Goal: Task Accomplishment & Management: Use online tool/utility

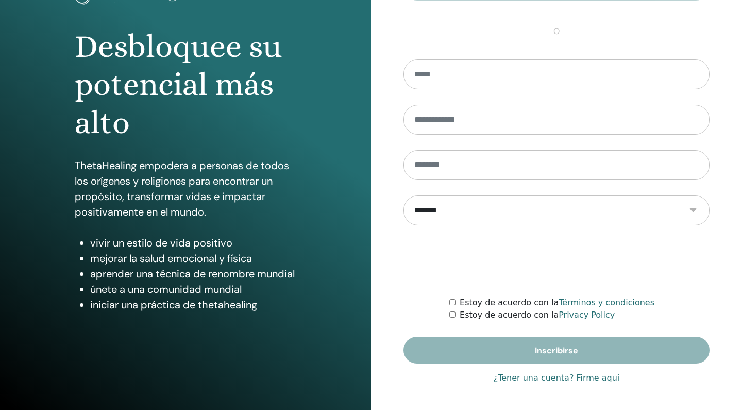
scroll to position [85, 0]
click at [593, 378] on link "¿Tener una cuenta? Firme aquí" at bounding box center [557, 378] width 126 height 12
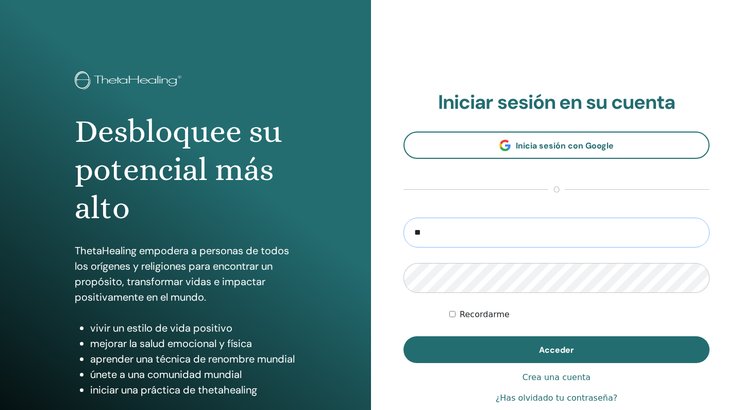
type input "**********"
click at [557, 349] on button "Acceder" at bounding box center [557, 349] width 306 height 27
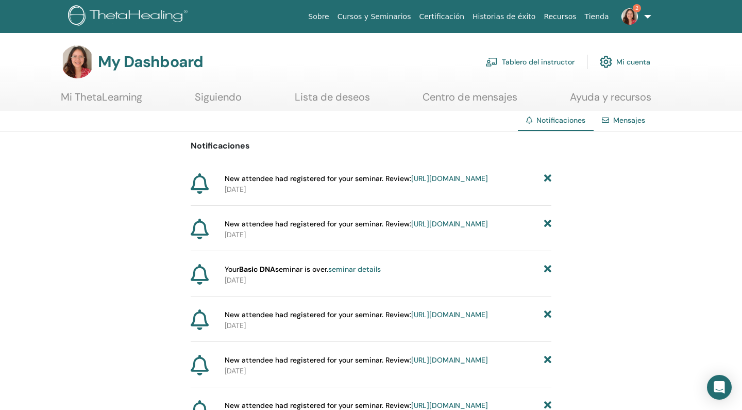
click at [411, 183] on link "[URL][DOMAIN_NAME]" at bounding box center [449, 178] width 77 height 9
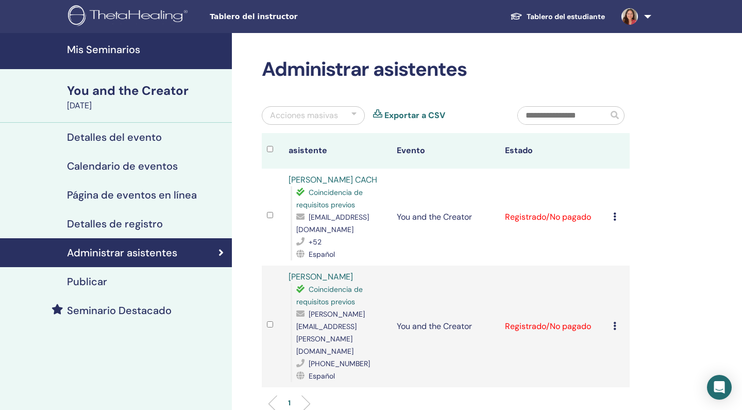
click at [337, 116] on div "Acciones masivas" at bounding box center [304, 115] width 68 height 12
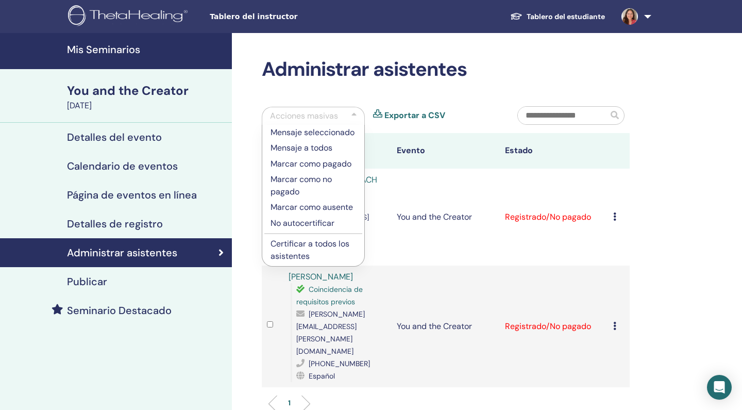
click at [302, 248] on p "Certificar a todos los asistentes" at bounding box center [314, 250] width 86 height 25
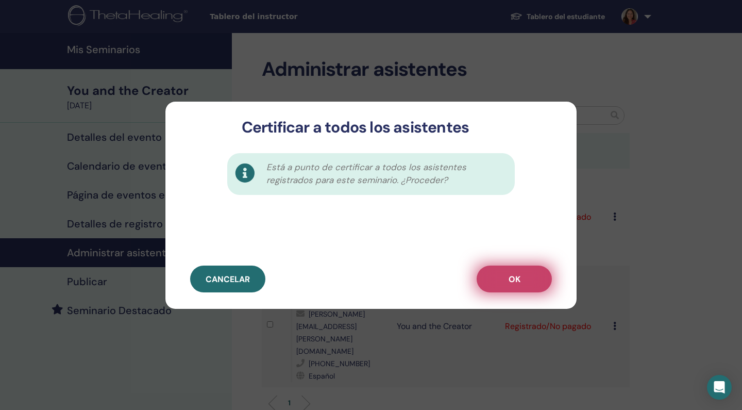
click at [493, 281] on button "OK" at bounding box center [514, 278] width 75 height 27
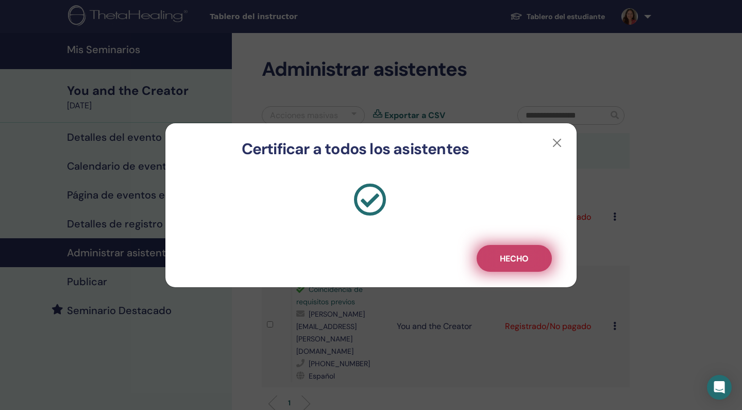
click at [515, 252] on button "Hecho" at bounding box center [514, 258] width 75 height 27
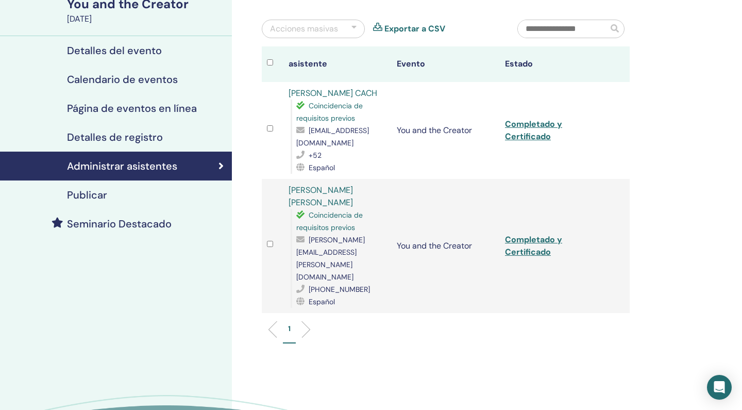
scroll to position [88, 0]
